Goal: Navigation & Orientation: Find specific page/section

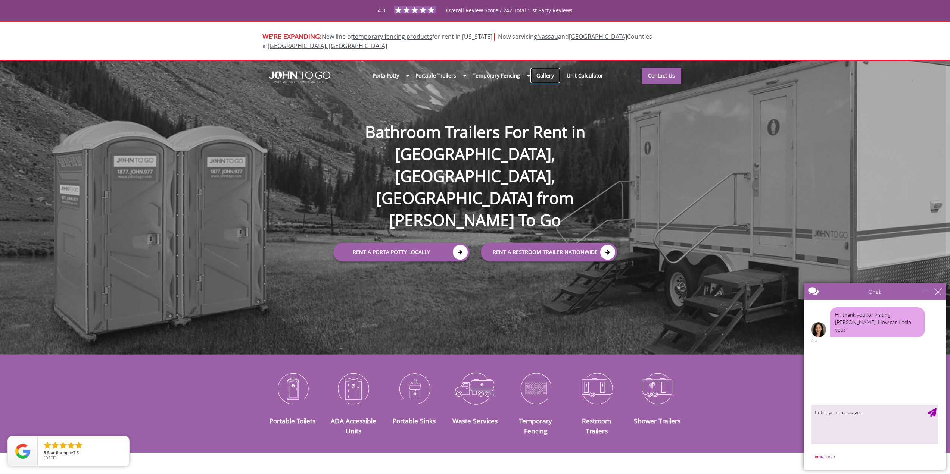
click at [541, 68] on link "Gallery" at bounding box center [545, 76] width 30 height 16
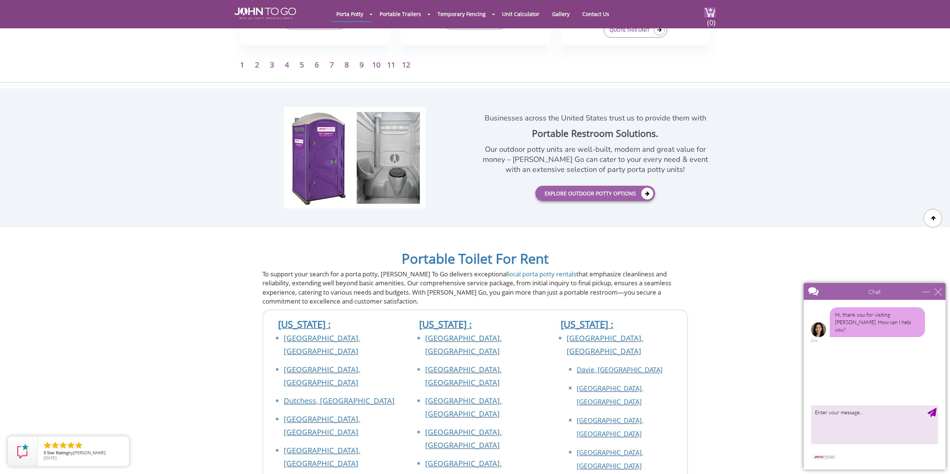
scroll to position [1530, 0]
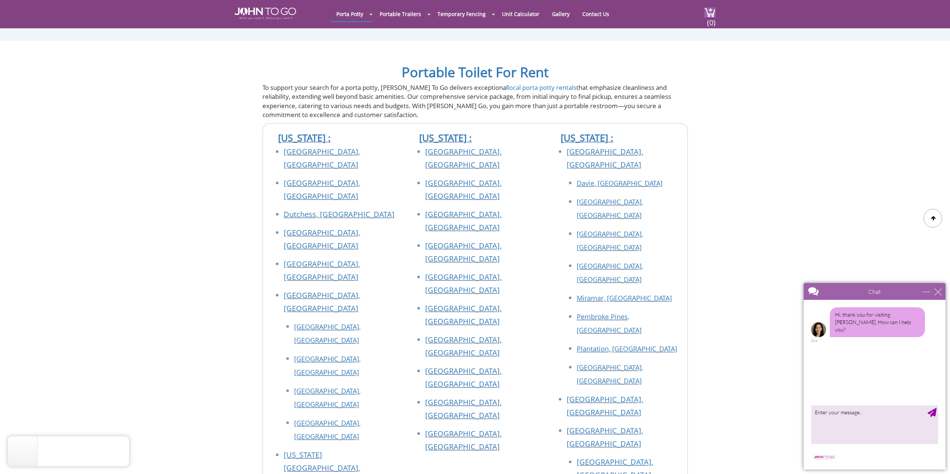
click at [942, 291] on div "Chat" at bounding box center [875, 291] width 142 height 17
click at [937, 291] on div "close" at bounding box center [937, 291] width 7 height 7
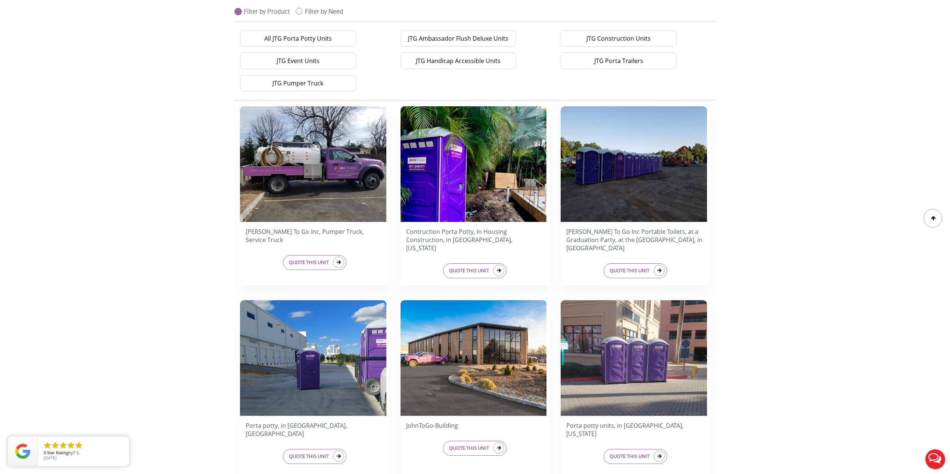
scroll to position [0, 0]
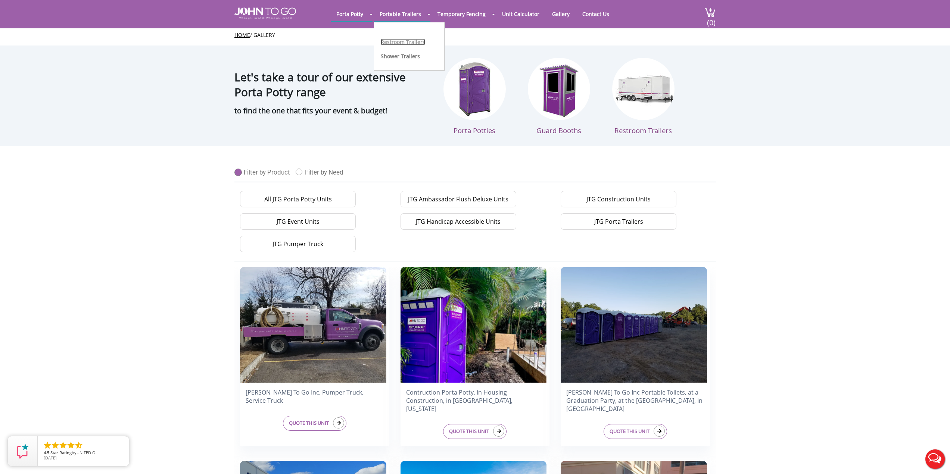
click at [403, 40] on link "Restroom Trailers" at bounding box center [403, 41] width 44 height 7
